Goal: Task Accomplishment & Management: Manage account settings

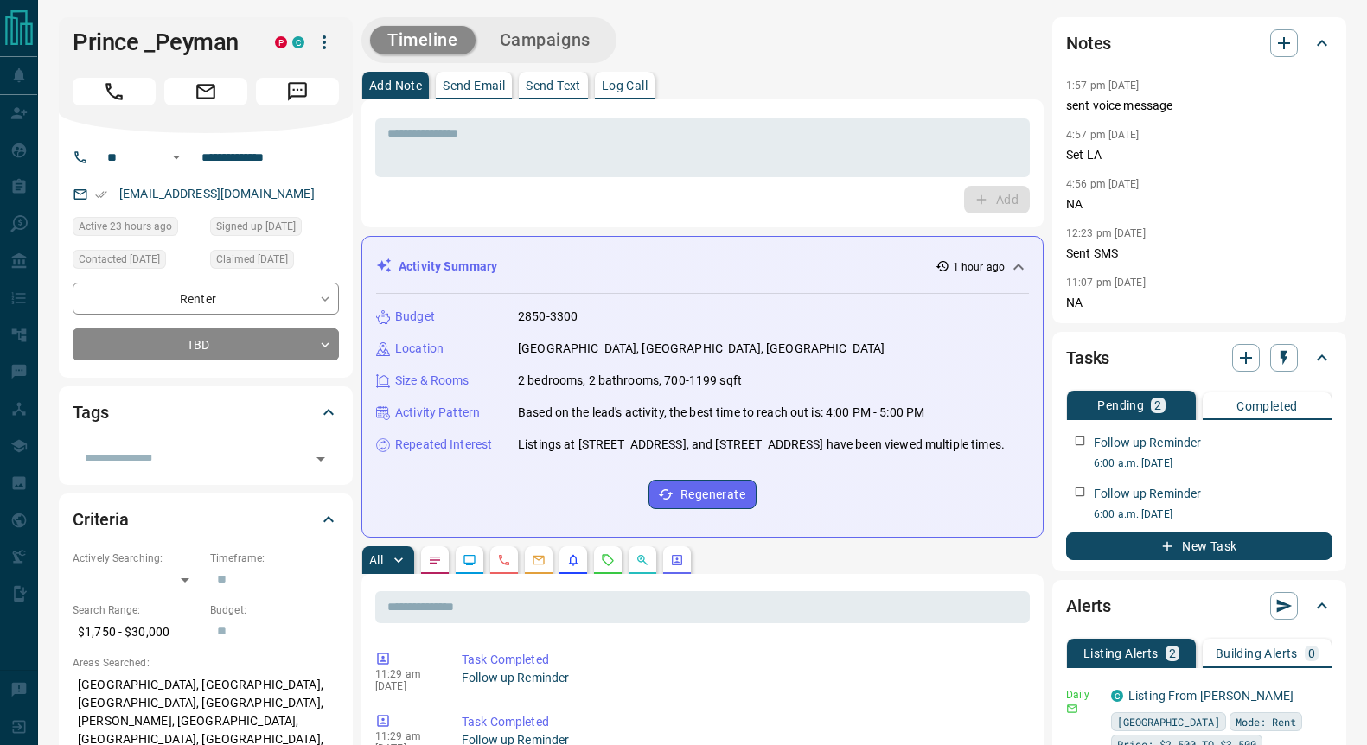
scroll to position [324, 0]
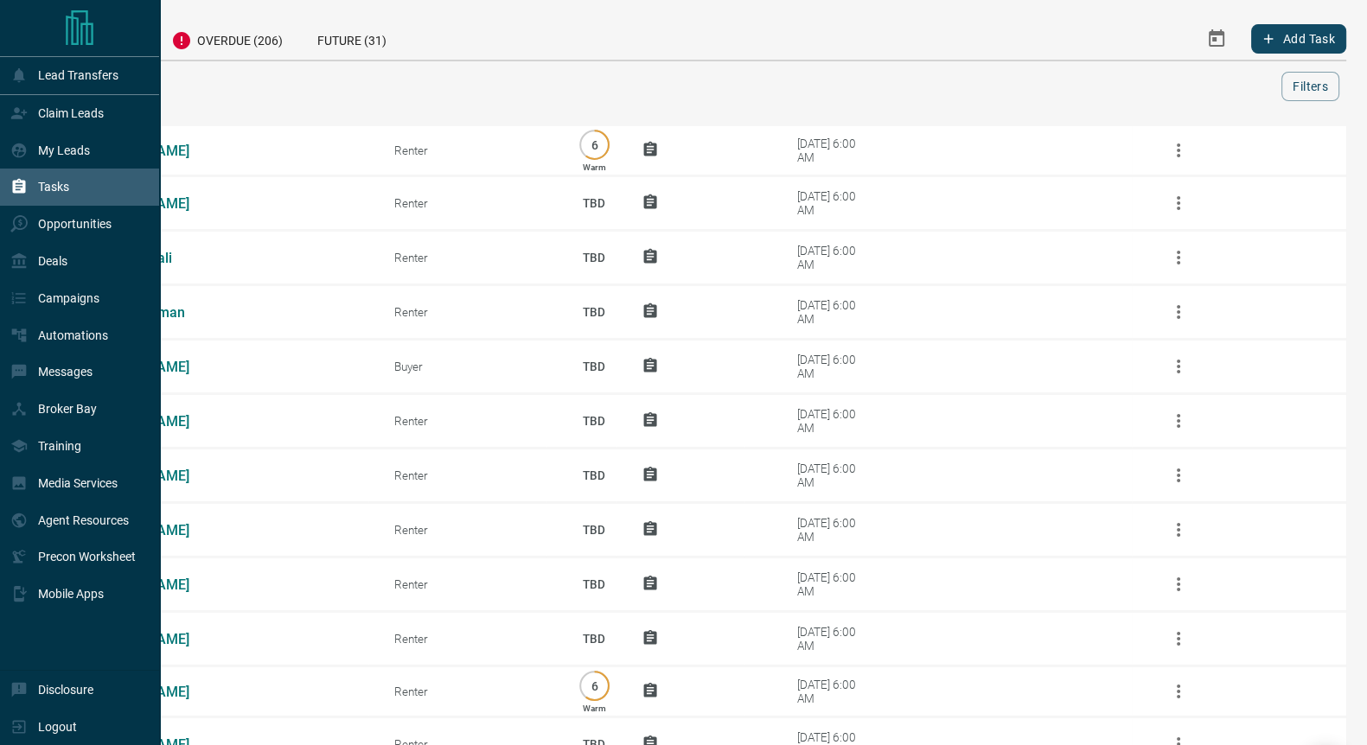
drag, startPoint x: 61, startPoint y: 153, endPoint x: 130, endPoint y: 172, distance: 70.9
click at [61, 153] on p "My Leads" at bounding box center [64, 151] width 52 height 14
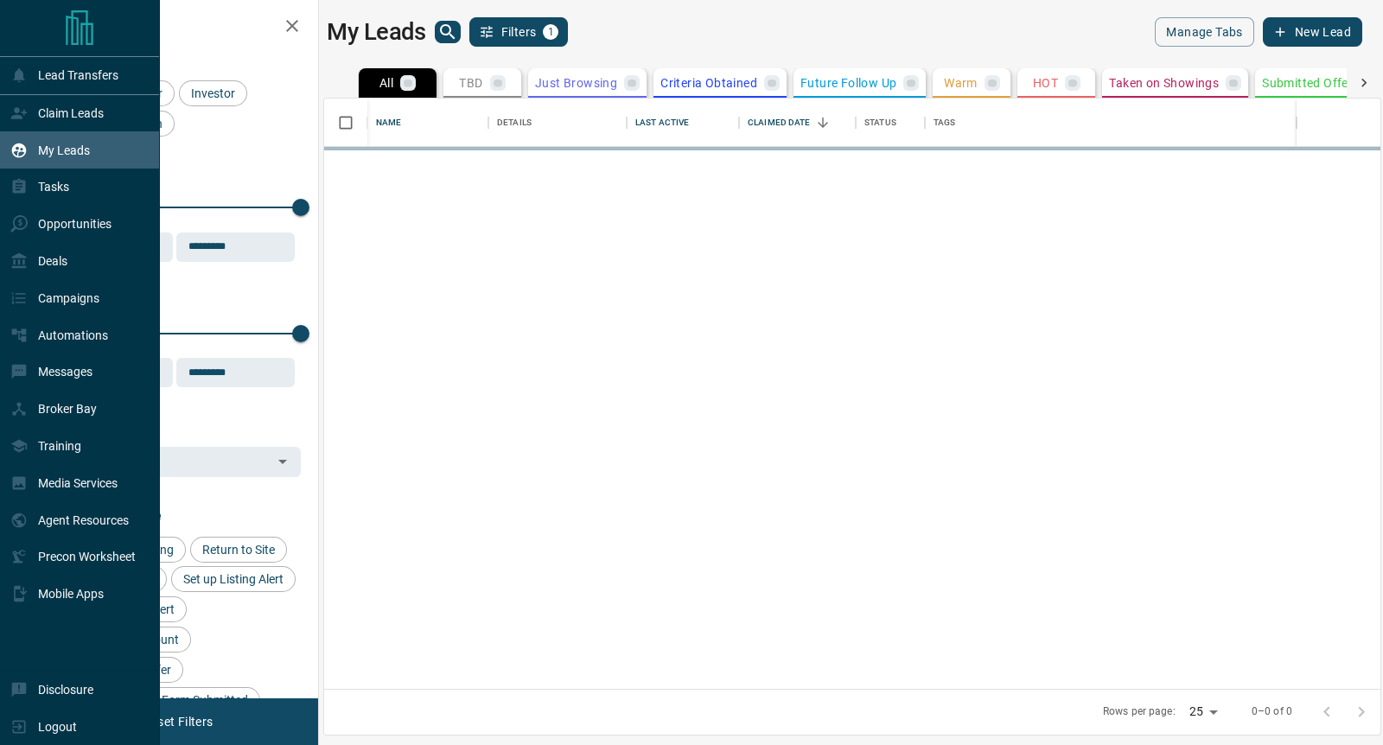
scroll to position [574, 1040]
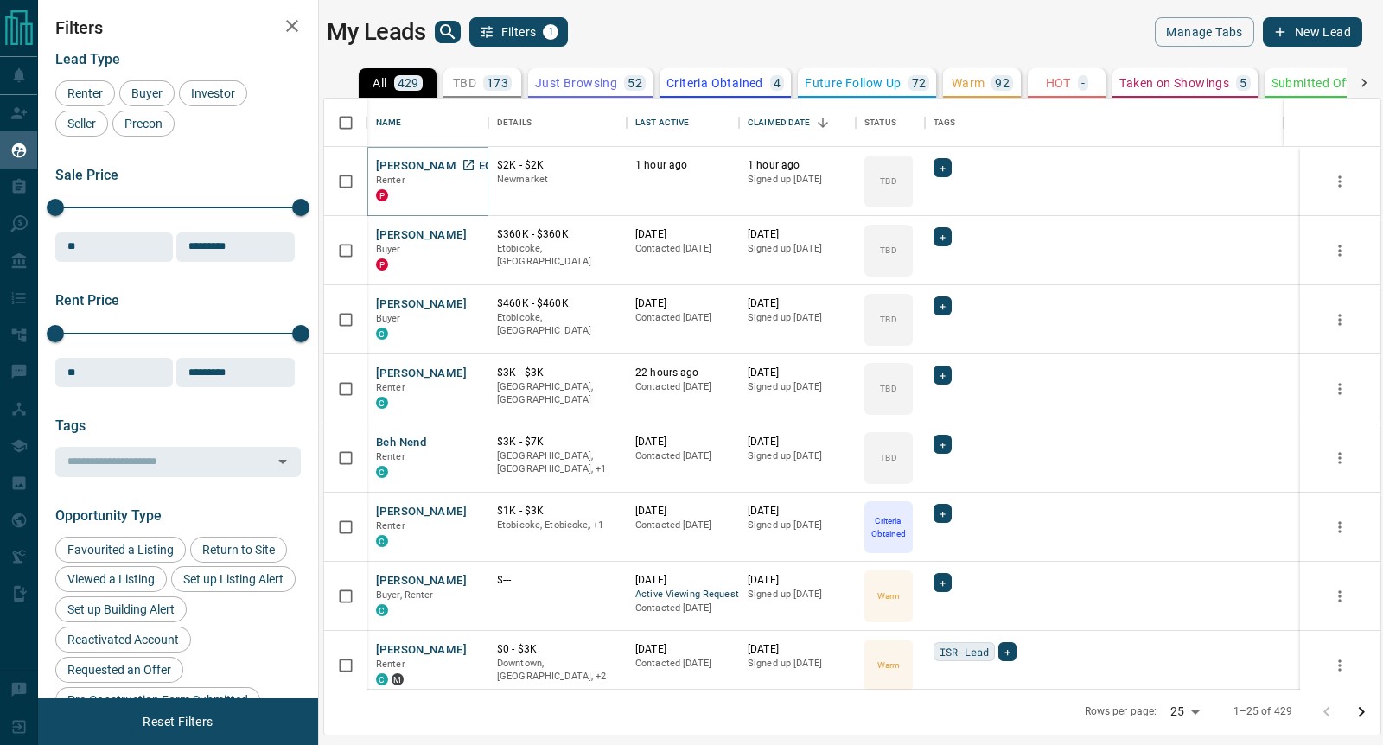
click at [408, 166] on button "[PERSON_NAME][GEOGRAPHIC_DATA]" at bounding box center [479, 166] width 207 height 16
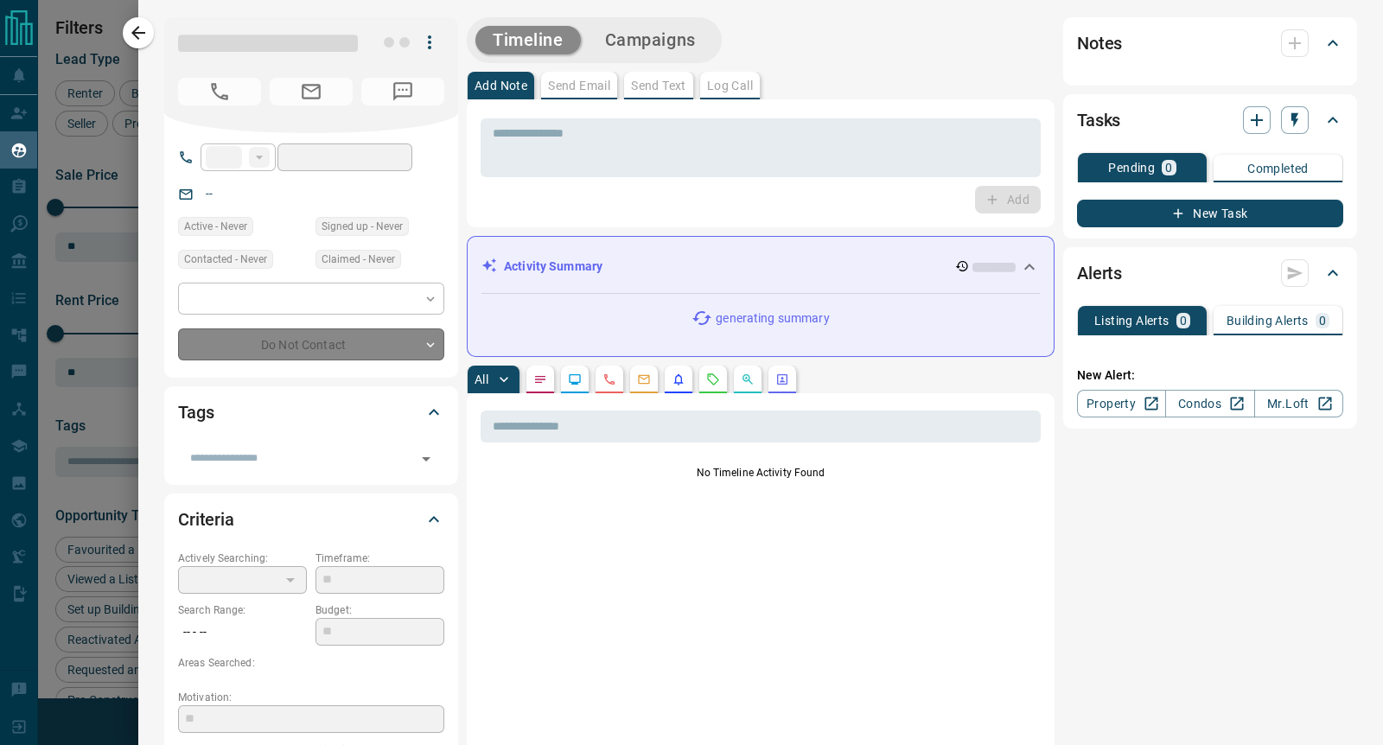
type input "**"
type input "**********"
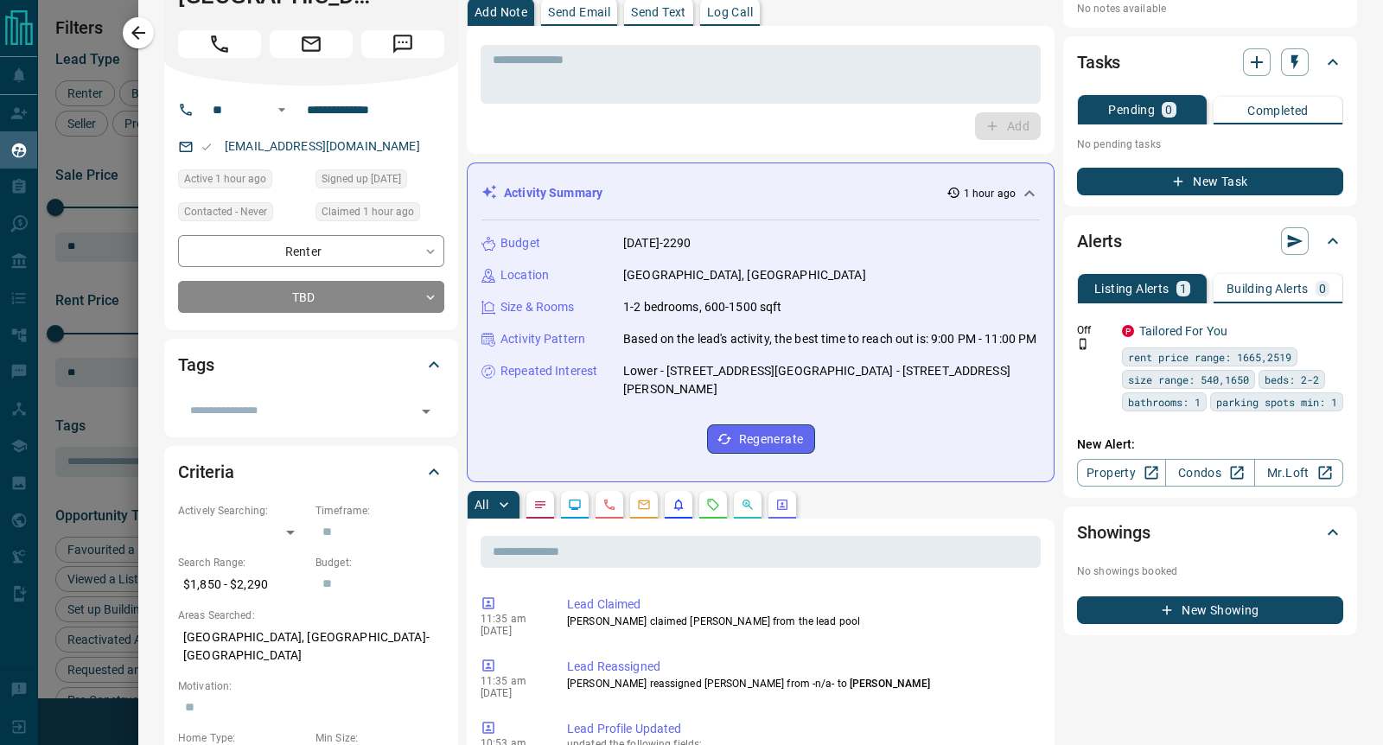
scroll to position [107, 0]
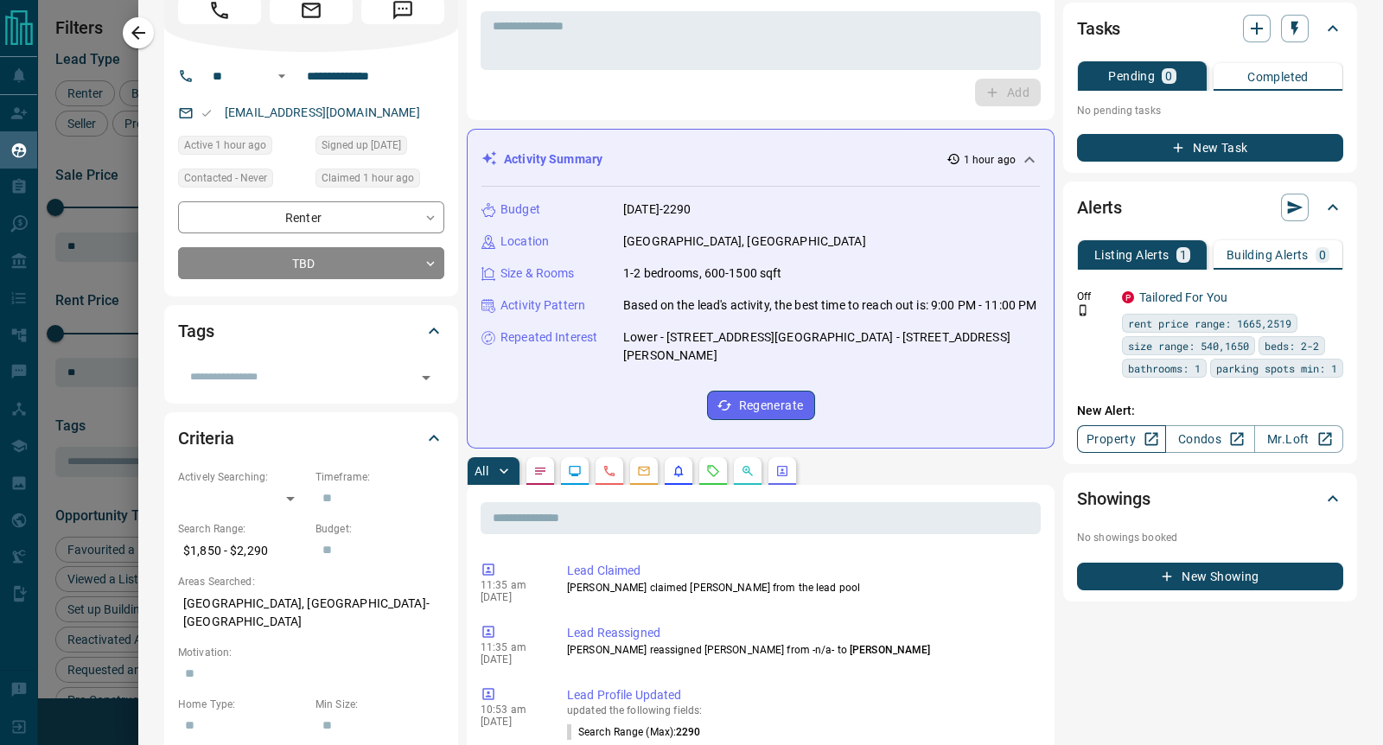
click at [1096, 453] on link "Property" at bounding box center [1121, 439] width 89 height 28
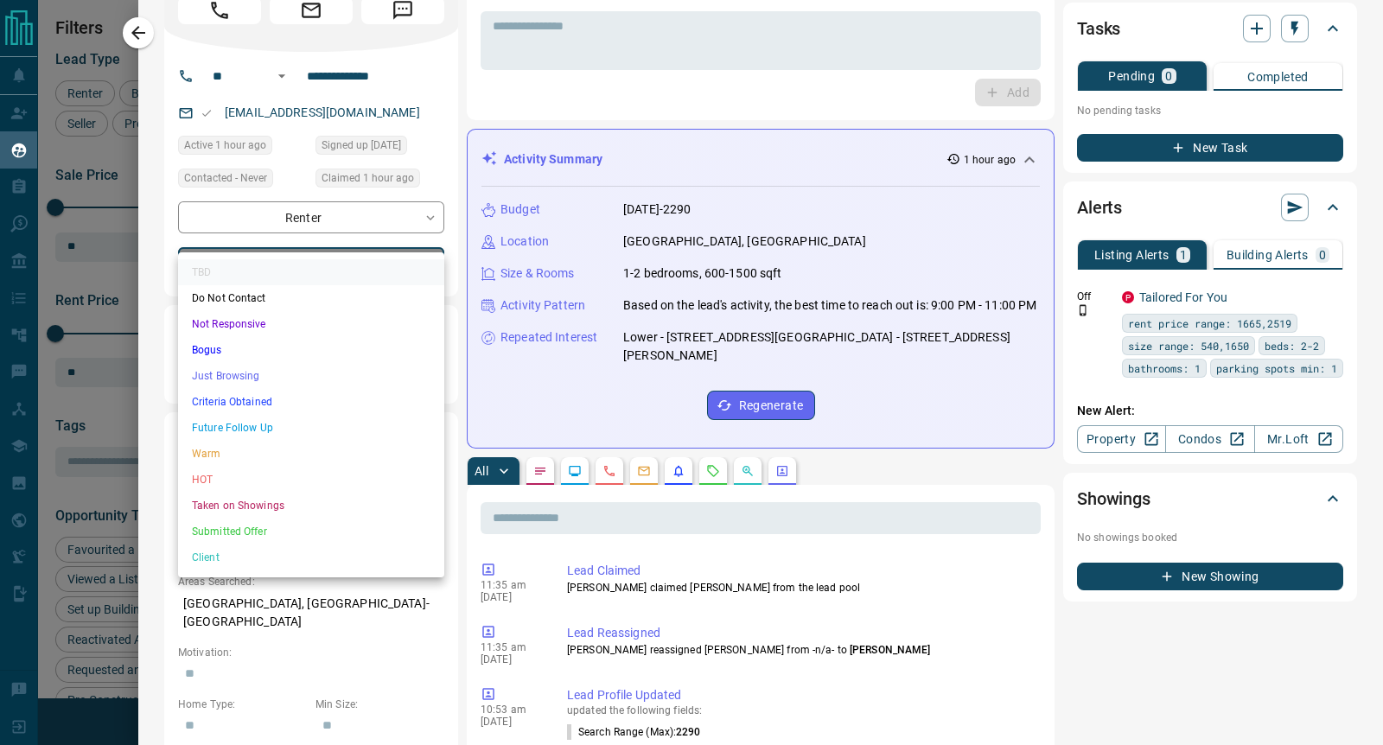
click at [378, 237] on body "Lead Transfers Claim Leads My Leads Tasks Opportunities Deals Campaigns Automat…" at bounding box center [691, 362] width 1383 height 724
click at [215, 449] on li "Warm" at bounding box center [311, 454] width 266 height 26
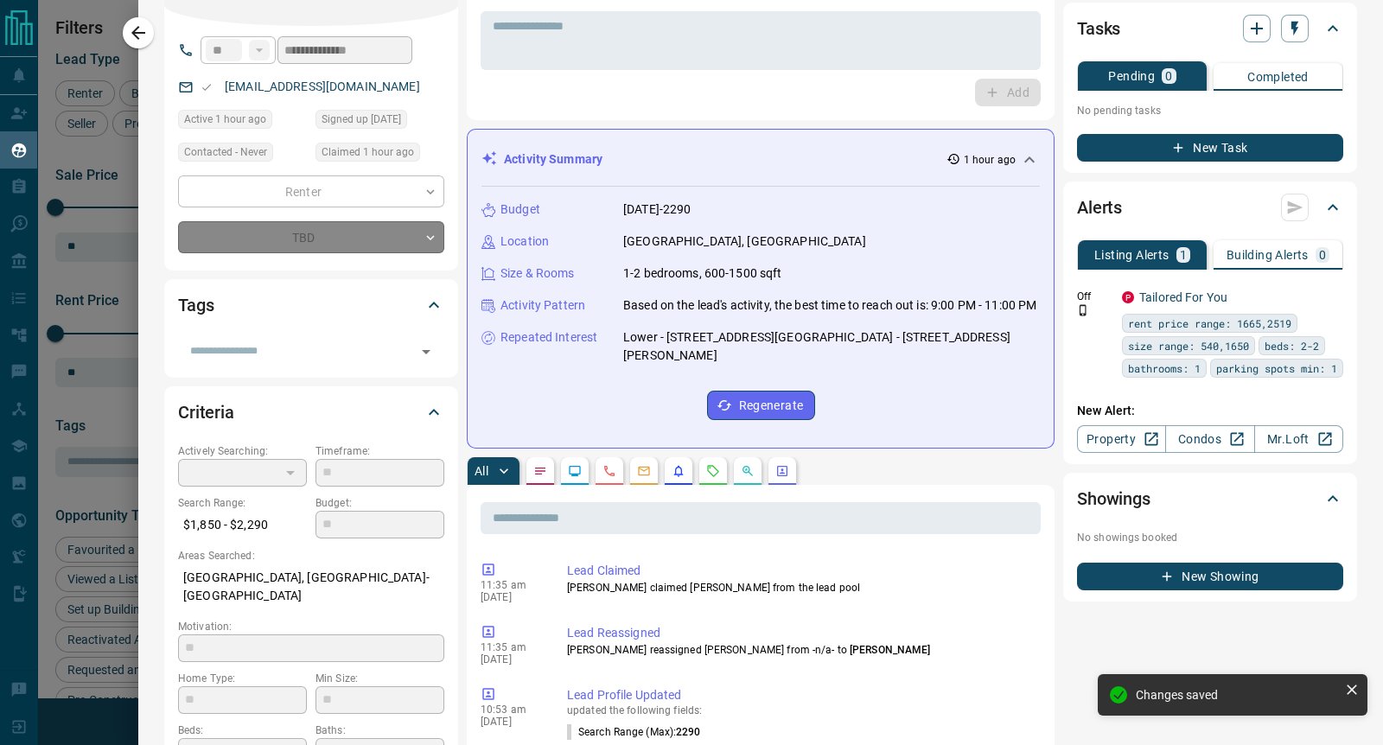
type input "*"
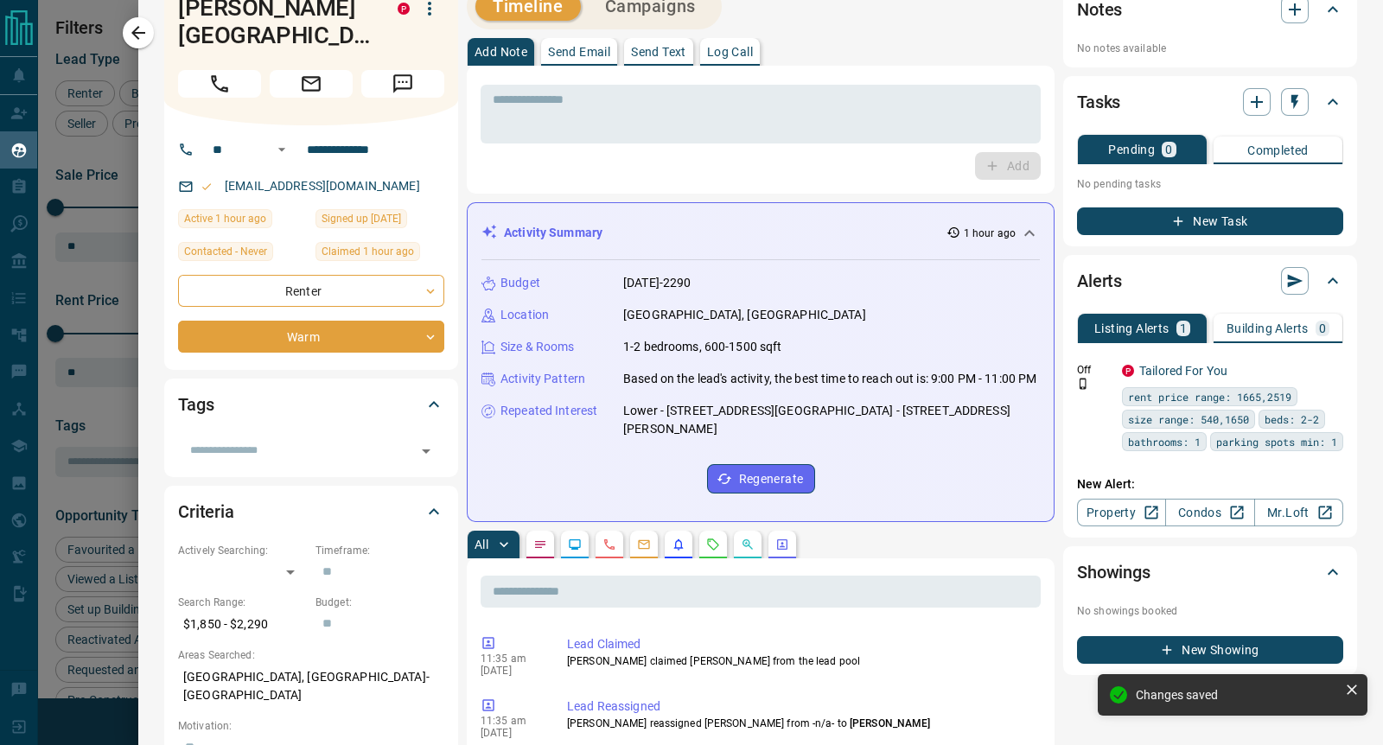
scroll to position [0, 0]
